Goal: Transaction & Acquisition: Purchase product/service

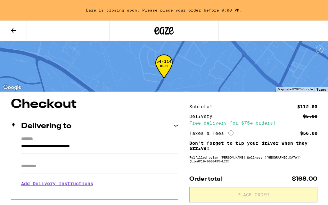
click at [14, 29] on icon at bounding box center [14, 31] width 8 height 8
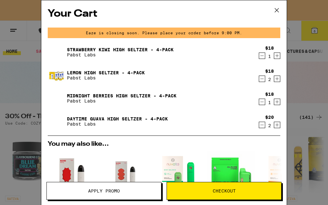
click at [278, 11] on icon at bounding box center [277, 10] width 10 height 10
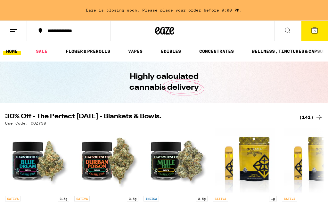
click at [314, 34] on icon at bounding box center [315, 31] width 8 height 8
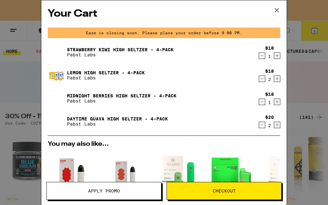
click at [278, 13] on icon at bounding box center [277, 10] width 10 height 10
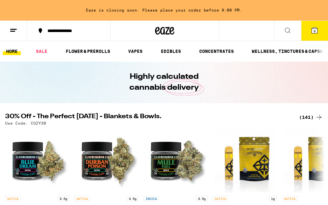
click at [11, 35] on button at bounding box center [13, 31] width 27 height 20
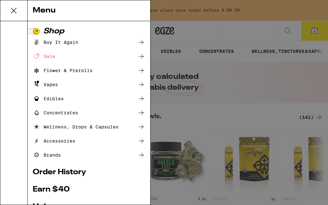
click at [15, 10] on icon at bounding box center [13, 10] width 5 height 5
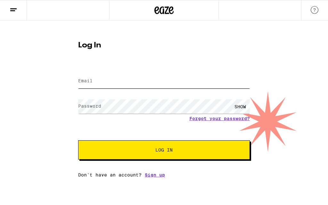
click at [174, 87] on input "Email" at bounding box center [164, 81] width 172 height 14
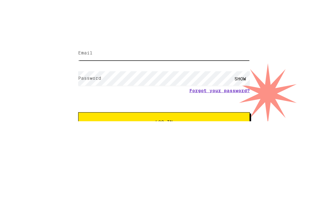
type input "tod_ford@yahoo.com"
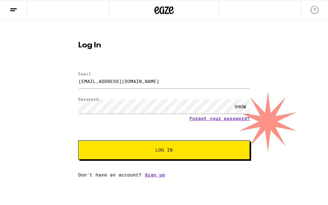
click at [222, 150] on span "Log In" at bounding box center [164, 150] width 120 height 4
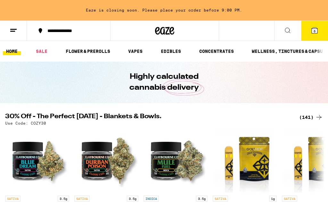
click at [42, 51] on link "SALE" at bounding box center [42, 51] width 18 height 8
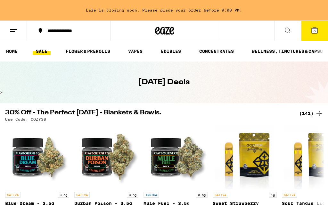
click at [14, 48] on link "HOME" at bounding box center [12, 51] width 18 height 8
click at [17, 27] on icon at bounding box center [14, 31] width 8 height 8
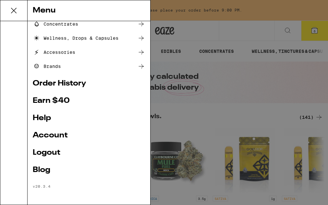
scroll to position [90, 0]
click at [80, 84] on link "Order History" at bounding box center [89, 84] width 112 height 8
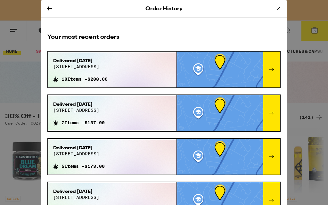
click at [50, 7] on icon at bounding box center [49, 8] width 8 height 8
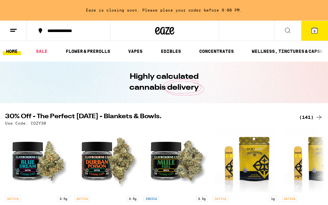
click at [319, 32] on button "6" at bounding box center [314, 31] width 27 height 20
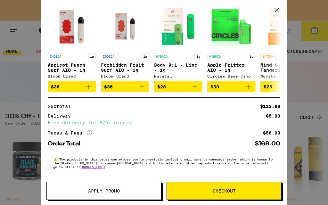
scroll to position [155, 0]
click at [145, 190] on span "Apply Promo" at bounding box center [104, 191] width 114 height 4
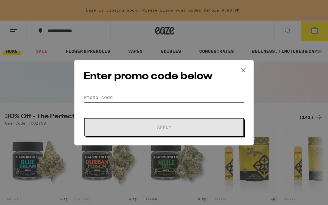
click at [173, 101] on input "Promo Code" at bounding box center [164, 98] width 161 height 10
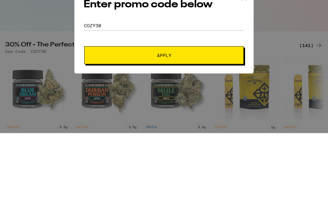
scroll to position [72, 0]
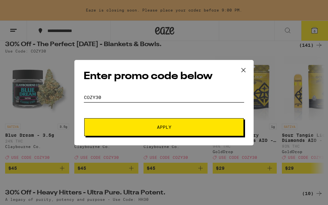
type input "Cozy30"
click at [207, 129] on span "Apply" at bounding box center [163, 127] width 115 height 4
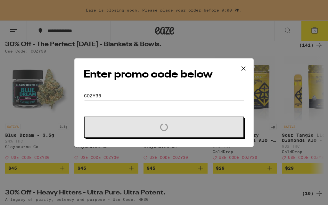
scroll to position [0, 0]
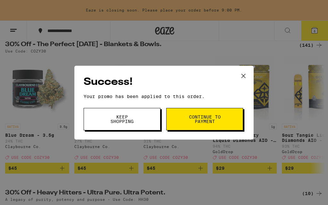
click at [220, 121] on span "Continue to payment" at bounding box center [204, 119] width 33 height 9
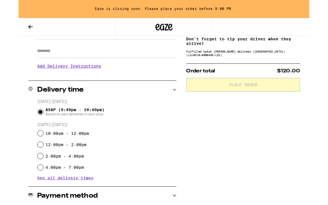
scroll to position [109, 0]
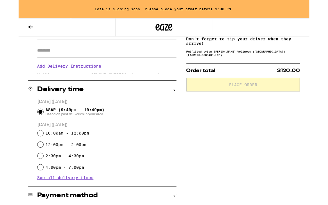
click at [23, 153] on input "10:00am - 12:00pm" at bounding box center [24, 150] width 6 height 6
radio input "true"
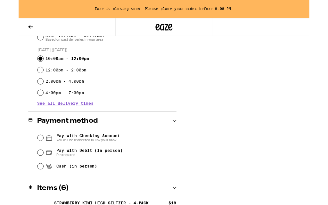
scroll to position [198, 0]
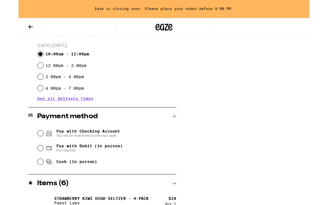
click at [23, 185] on input "Cash (in person)" at bounding box center [24, 182] width 6 height 6
radio input "true"
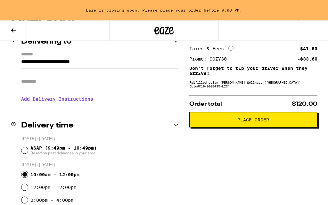
scroll to position [85, 0]
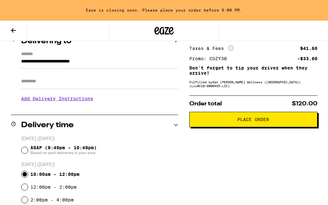
click at [238, 122] on span "Place Order" at bounding box center [253, 119] width 32 height 4
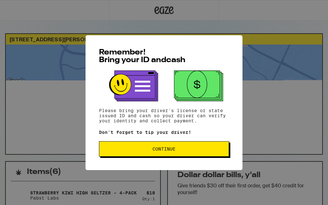
click at [211, 150] on span "Continue" at bounding box center [163, 149] width 119 height 4
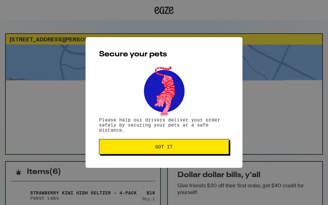
click at [213, 148] on span "Got it" at bounding box center [163, 146] width 119 height 4
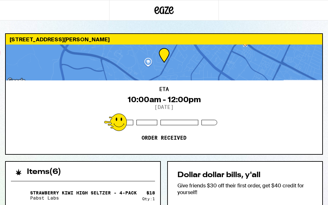
click at [165, 80] on div "ETA 10:00am - 12:00pm 9/15/2025 Order received" at bounding box center [164, 117] width 316 height 74
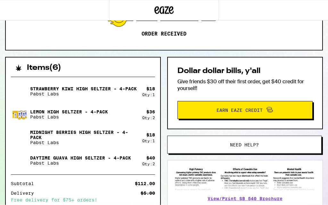
scroll to position [104, 0]
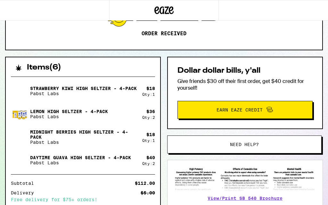
click at [258, 145] on span "Need help?" at bounding box center [244, 144] width 29 height 4
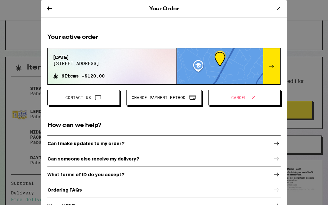
click at [275, 64] on div at bounding box center [271, 66] width 17 height 36
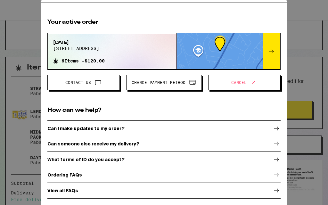
scroll to position [17, 0]
click at [280, 127] on icon at bounding box center [277, 129] width 8 height 8
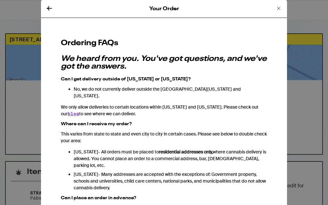
click at [278, 7] on icon at bounding box center [279, 8] width 8 height 8
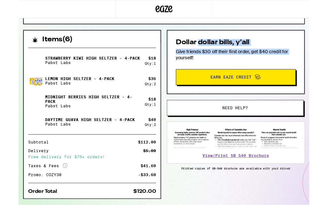
scroll to position [127, 0]
